Goal: Check status: Check status

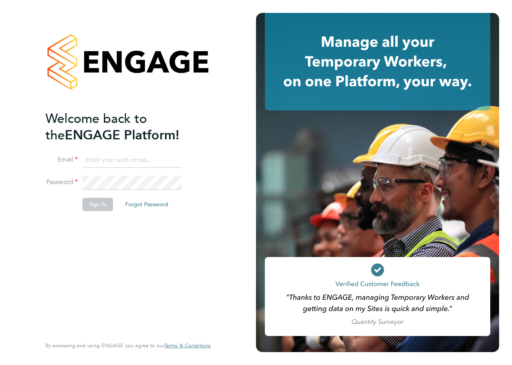
click at [75, 155] on label "Email" at bounding box center [61, 159] width 32 height 8
click at [97, 157] on input at bounding box center [132, 160] width 99 height 14
type input "Katie.Macpherson@hays.com"
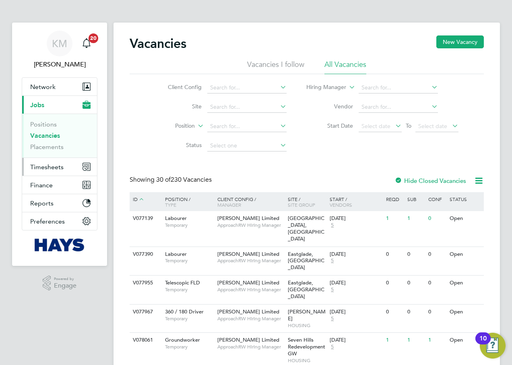
click at [56, 166] on span "Timesheets" at bounding box center [46, 167] width 33 height 8
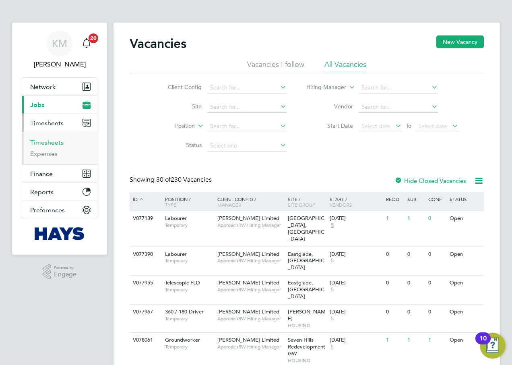
click at [47, 142] on link "Timesheets" at bounding box center [46, 142] width 33 height 8
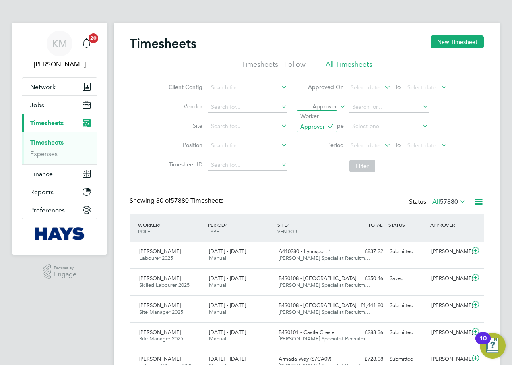
click at [338, 107] on icon at bounding box center [338, 104] width 0 height 7
click at [322, 111] on li "Worker" at bounding box center [317, 116] width 40 height 10
click at [361, 105] on input at bounding box center [388, 106] width 79 height 11
click at [398, 180] on li "Lawre nce Turlej" at bounding box center [389, 183] width 80 height 11
type input "[PERSON_NAME]"
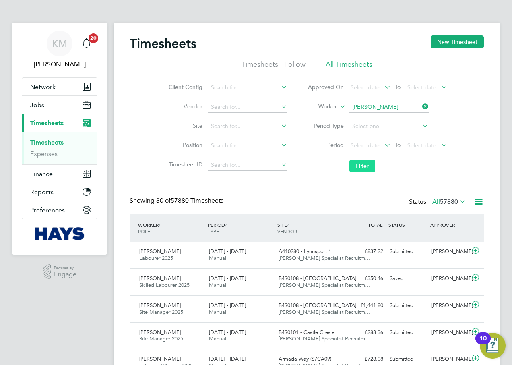
click at [359, 166] on button "Filter" at bounding box center [362, 165] width 26 height 13
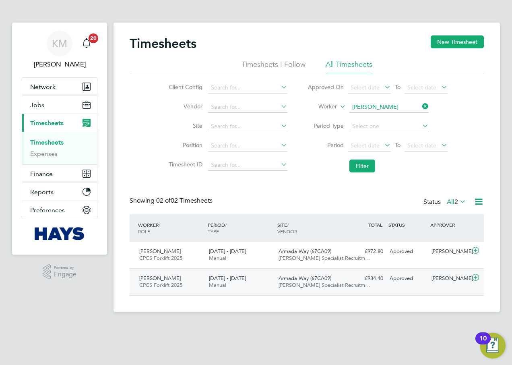
click at [289, 283] on span "[PERSON_NAME] Specialist Recruitm…" at bounding box center [325, 284] width 92 height 7
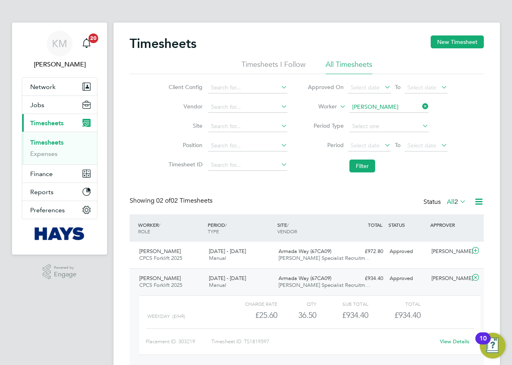
click at [459, 342] on link "View Details" at bounding box center [454, 341] width 29 height 7
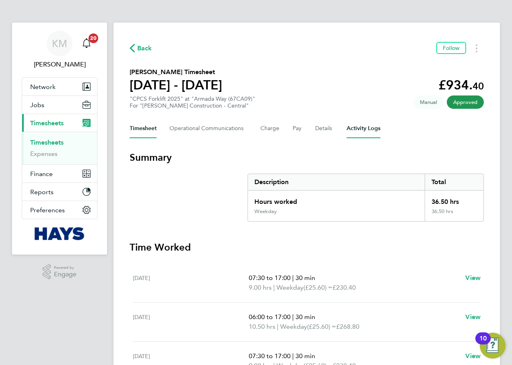
click at [367, 131] on Logs-tab "Activity Logs" at bounding box center [364, 128] width 34 height 19
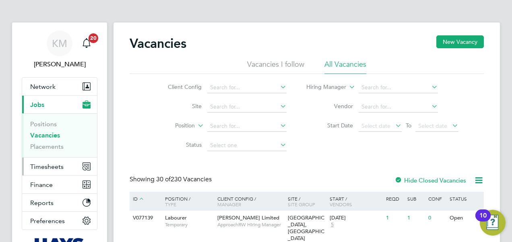
click at [45, 169] on span "Timesheets" at bounding box center [46, 167] width 33 height 8
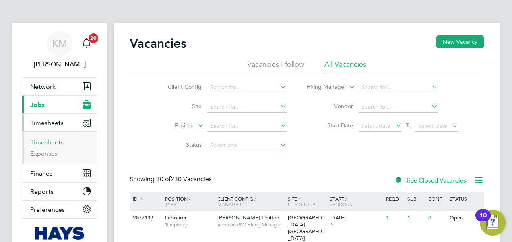
click at [48, 138] on link "Timesheets" at bounding box center [46, 142] width 33 height 8
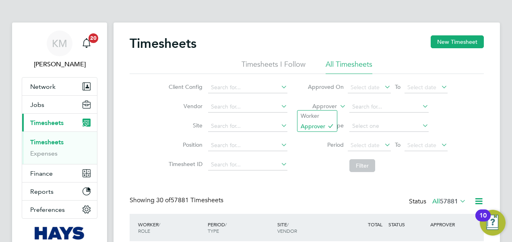
click at [338, 106] on icon at bounding box center [338, 104] width 0 height 7
click at [328, 116] on li "Worker" at bounding box center [316, 116] width 39 height 10
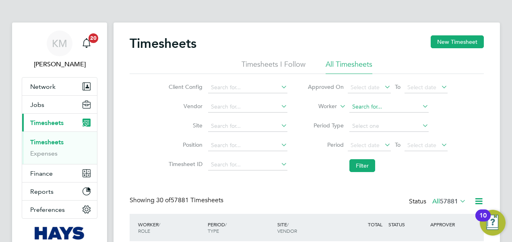
click at [357, 110] on input at bounding box center [388, 106] width 79 height 11
click at [362, 117] on b "Lawrence" at bounding box center [375, 117] width 47 height 7
type input "[PERSON_NAME]"
click at [369, 167] on button "Filter" at bounding box center [362, 165] width 26 height 13
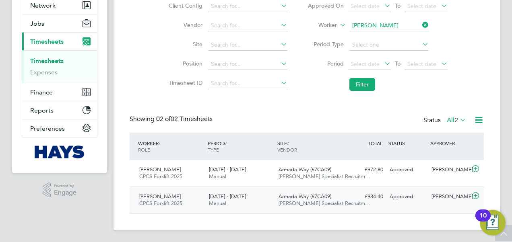
click at [312, 200] on span "[PERSON_NAME] Specialist Recruitm…" at bounding box center [325, 203] width 92 height 7
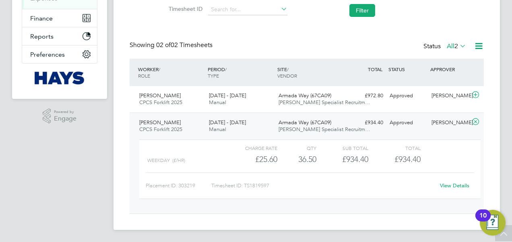
click at [452, 184] on link "View Details" at bounding box center [454, 185] width 29 height 7
